Goal: Information Seeking & Learning: Learn about a topic

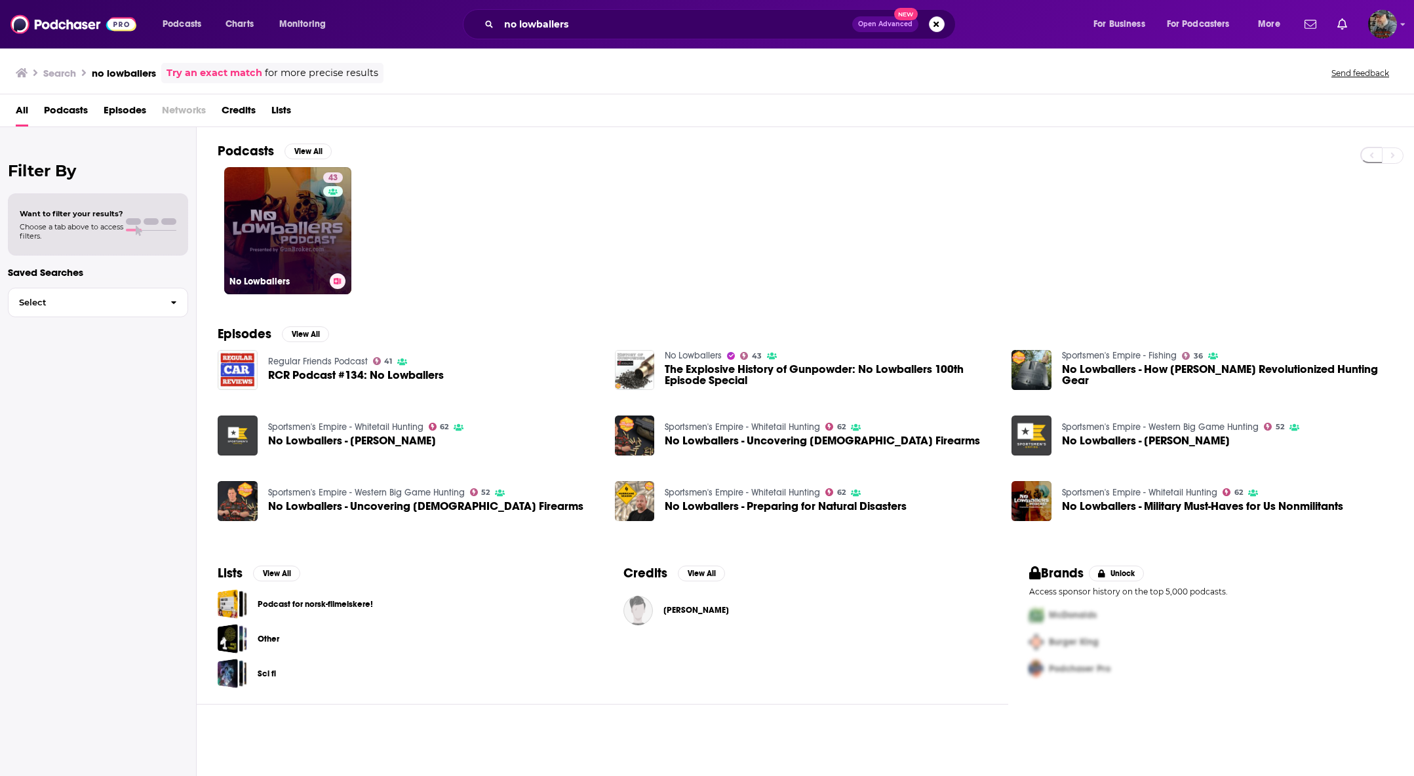
click at [320, 234] on link "43 No Lowballers" at bounding box center [287, 230] width 127 height 127
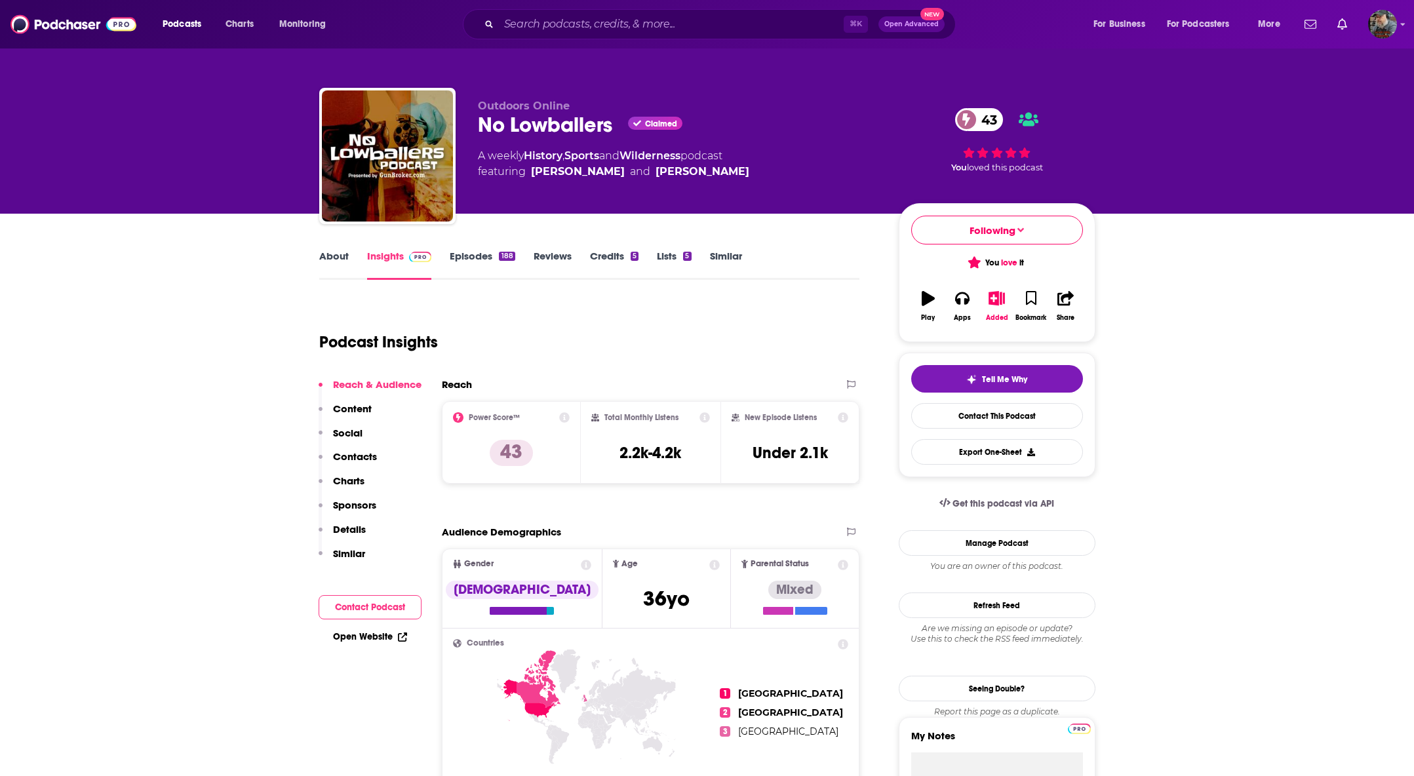
click at [471, 260] on link "Episodes 188" at bounding box center [482, 265] width 65 height 30
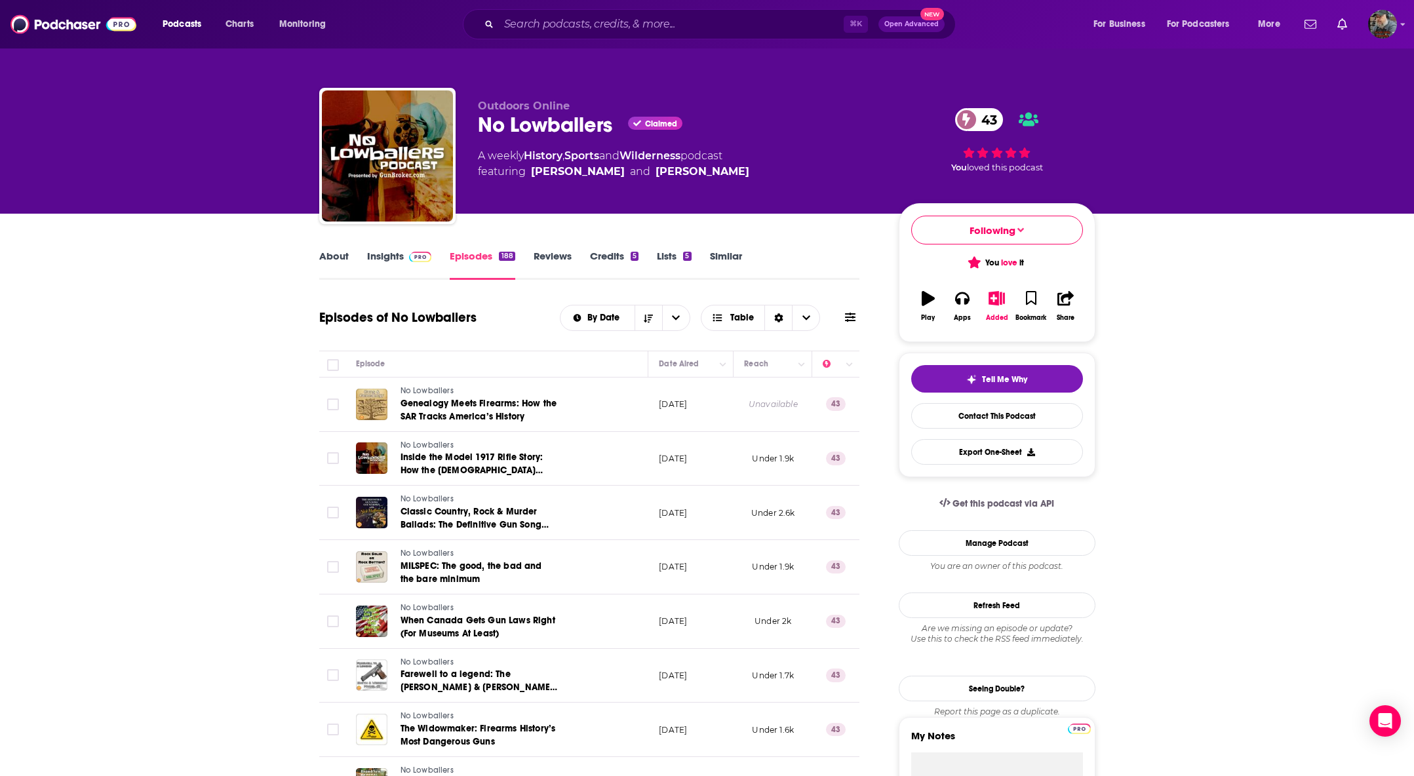
click at [564, 261] on link "Reviews" at bounding box center [552, 265] width 38 height 30
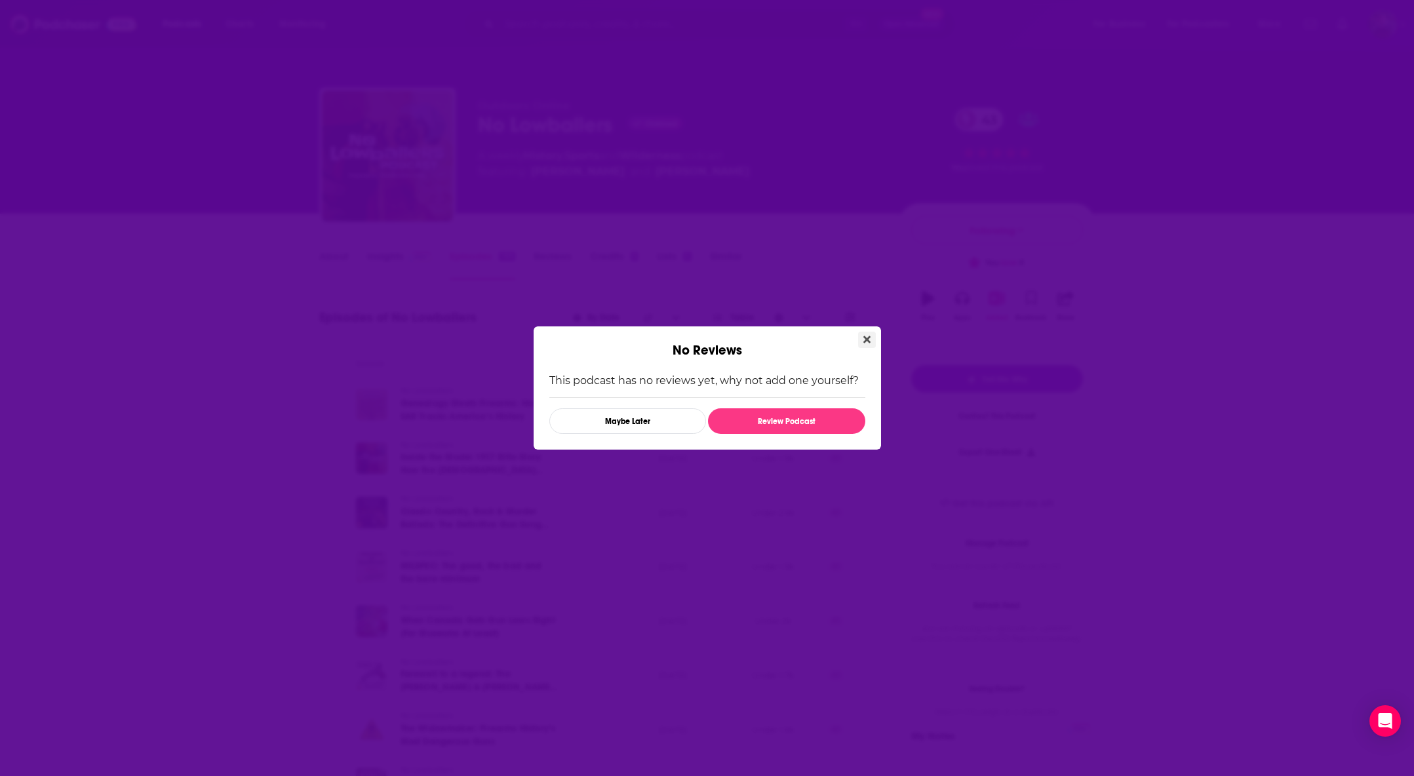
click at [866, 338] on icon "Close" at bounding box center [866, 339] width 7 height 7
